Goal: Information Seeking & Learning: Compare options

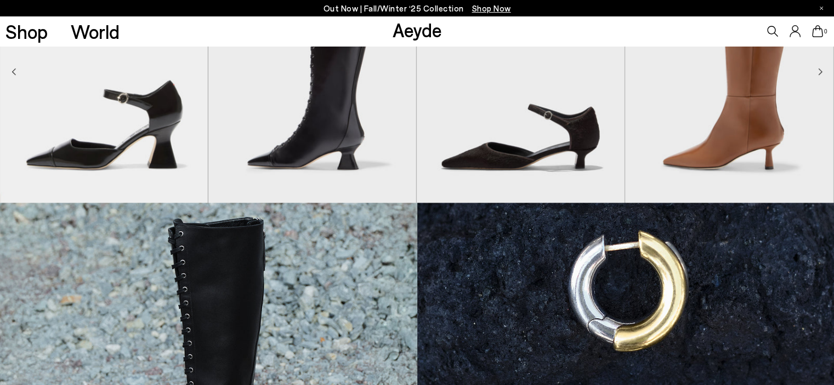
scroll to position [906, 0]
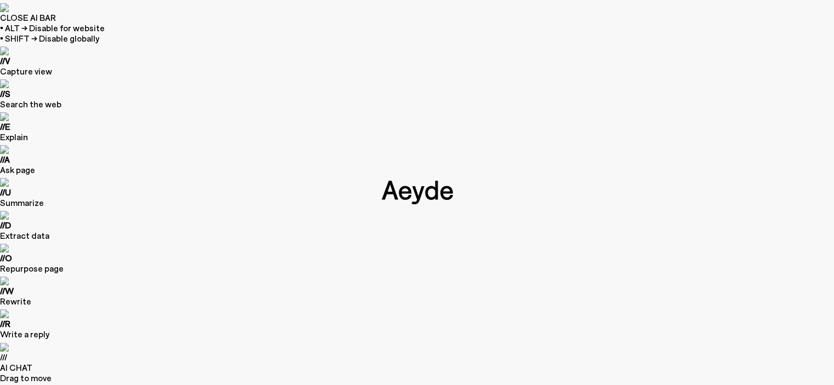
type input "****"
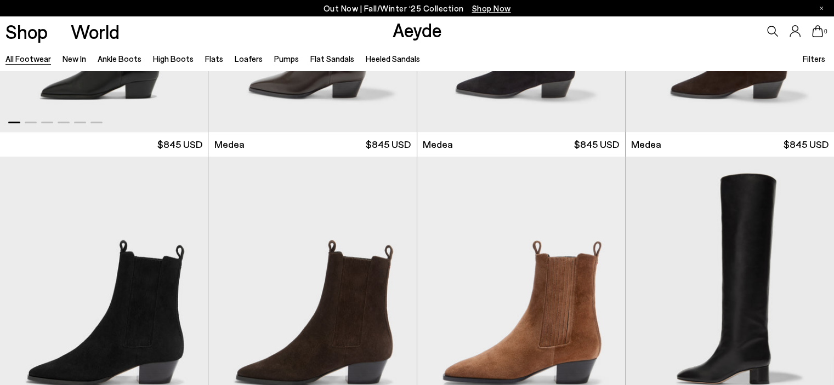
scroll to position [584, 0]
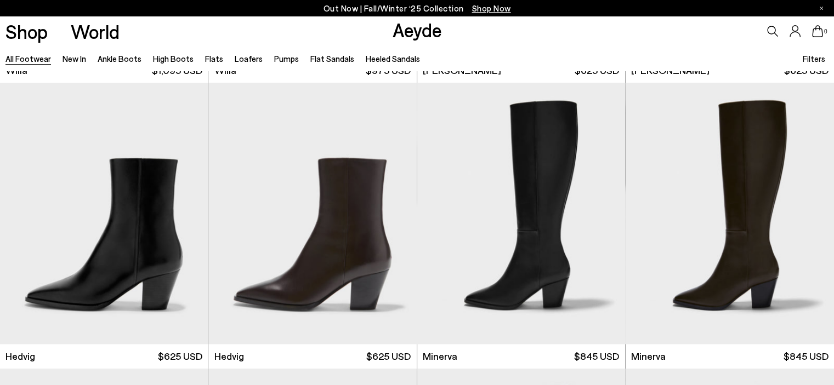
scroll to position [1230, 0]
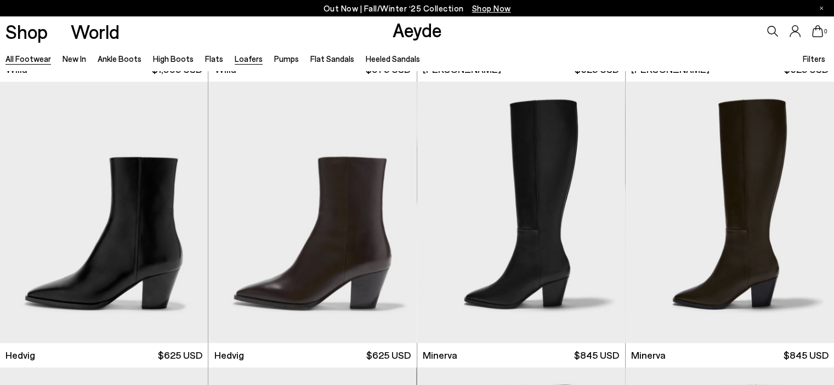
click at [237, 60] on li "Loafers" at bounding box center [249, 59] width 28 height 14
click at [237, 60] on link "Loafers" at bounding box center [249, 59] width 28 height 10
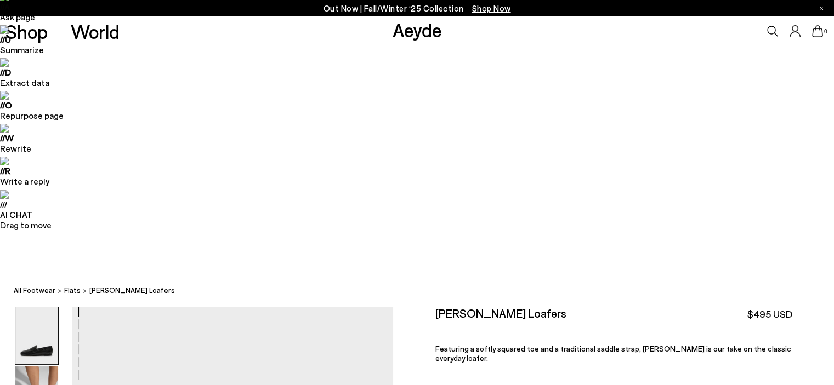
scroll to position [153, 0]
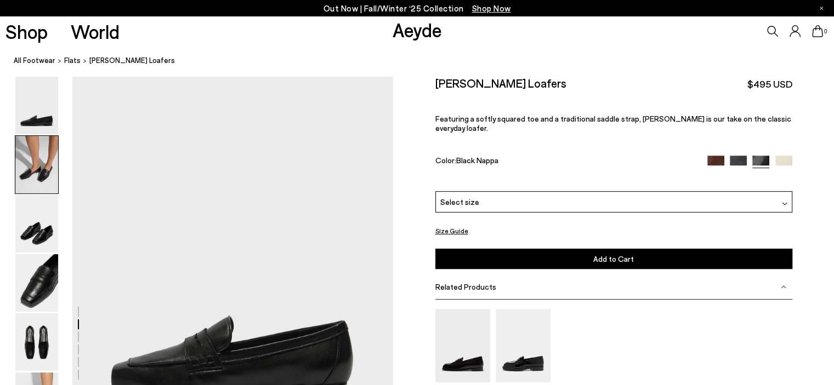
scroll to position [430, 0]
click at [44, 181] on img at bounding box center [36, 165] width 43 height 58
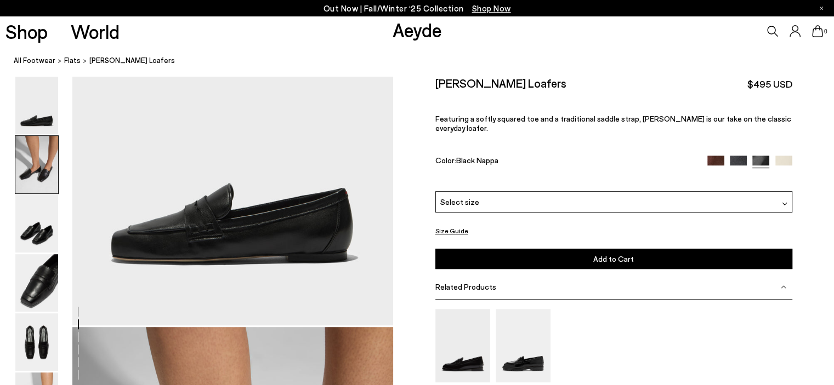
scroll to position [562, 0]
click at [67, 62] on span "flats" at bounding box center [72, 60] width 16 height 9
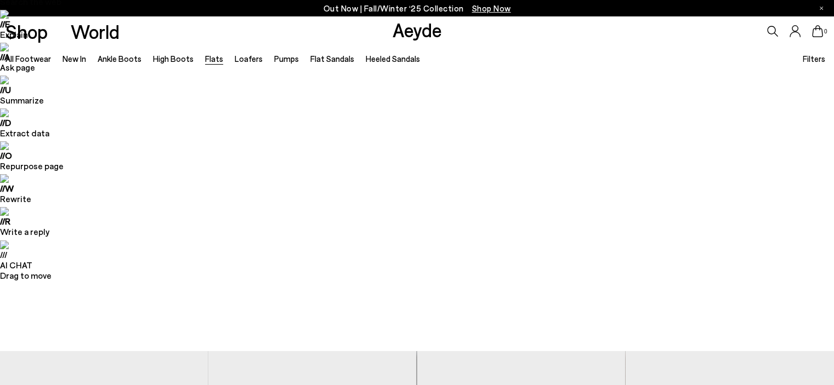
scroll to position [82, 0]
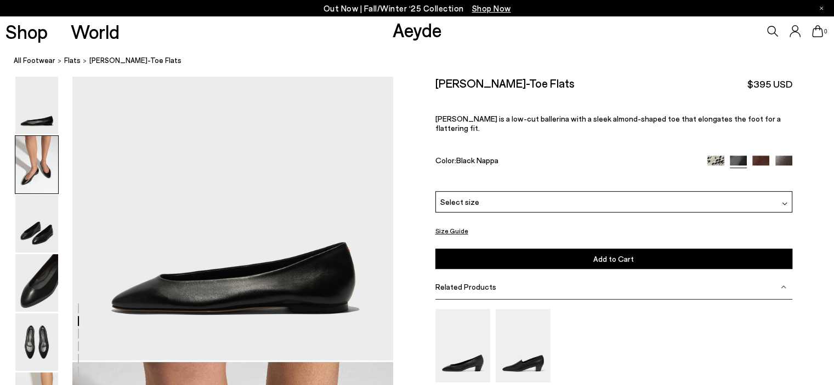
scroll to position [409, 0]
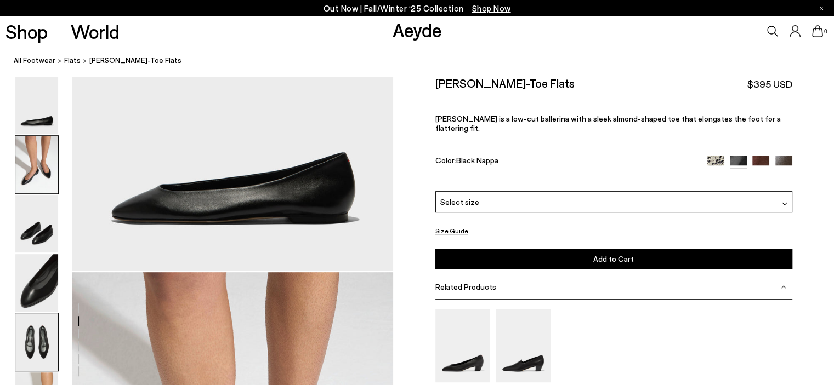
click at [42, 337] on img at bounding box center [36, 342] width 43 height 58
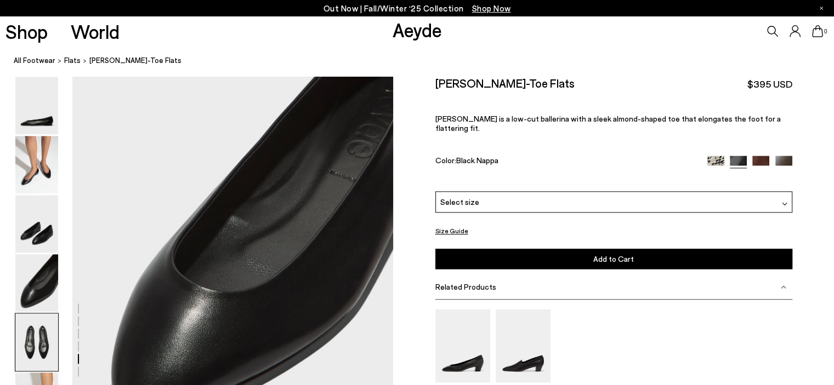
scroll to position [1600, 0]
click at [225, 163] on div at bounding box center [196, 87] width 393 height 2456
